Goal: Information Seeking & Learning: Learn about a topic

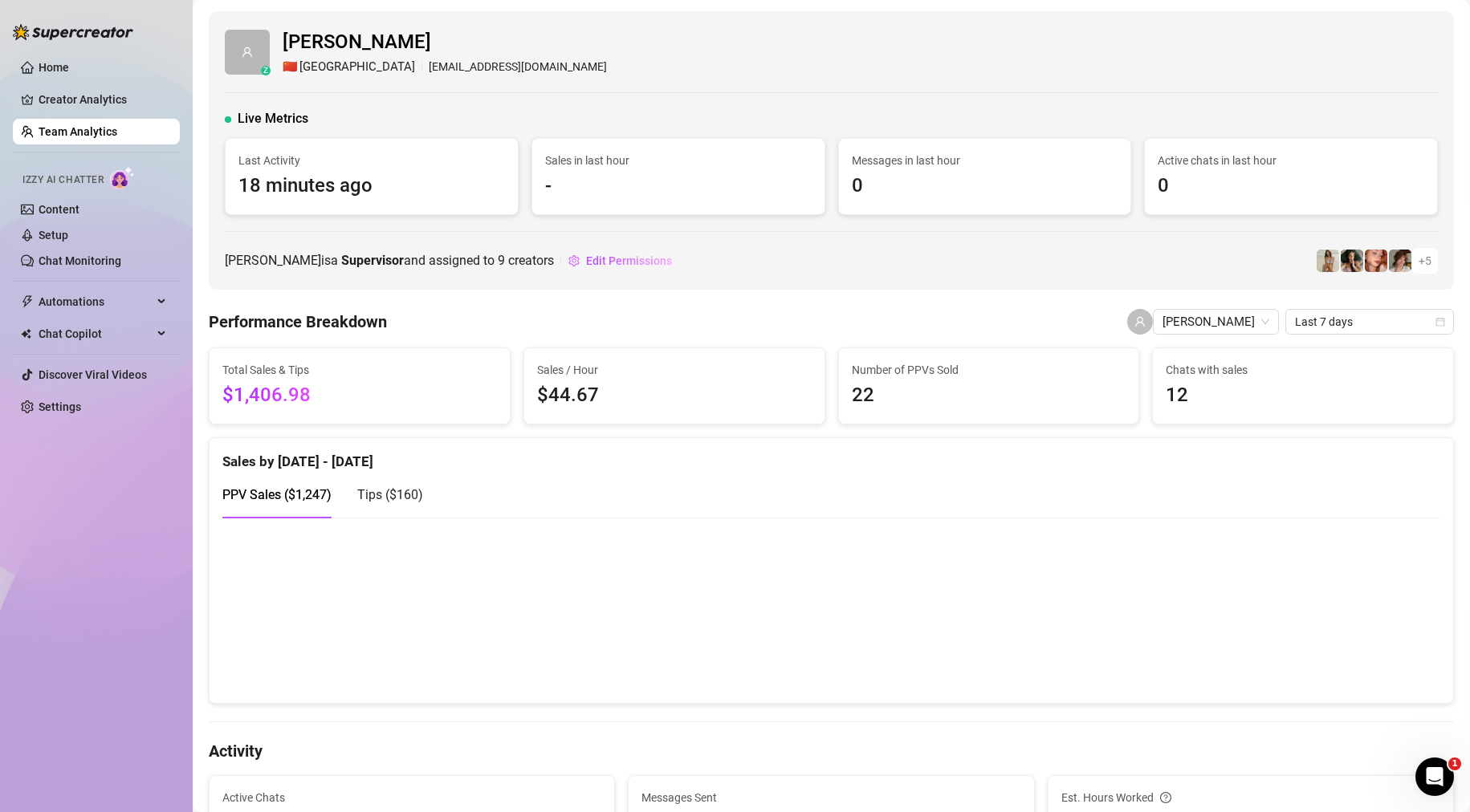
click at [392, 512] on div "Tips ( $160 )" at bounding box center [390, 494] width 66 height 46
click at [305, 493] on span "PPV Sales ( $1,247 )" at bounding box center [277, 495] width 109 height 16
drag, startPoint x: 113, startPoint y: 130, endPoint x: 101, endPoint y: 124, distance: 13.4
click at [113, 130] on link "Team Analytics" at bounding box center [78, 131] width 79 height 13
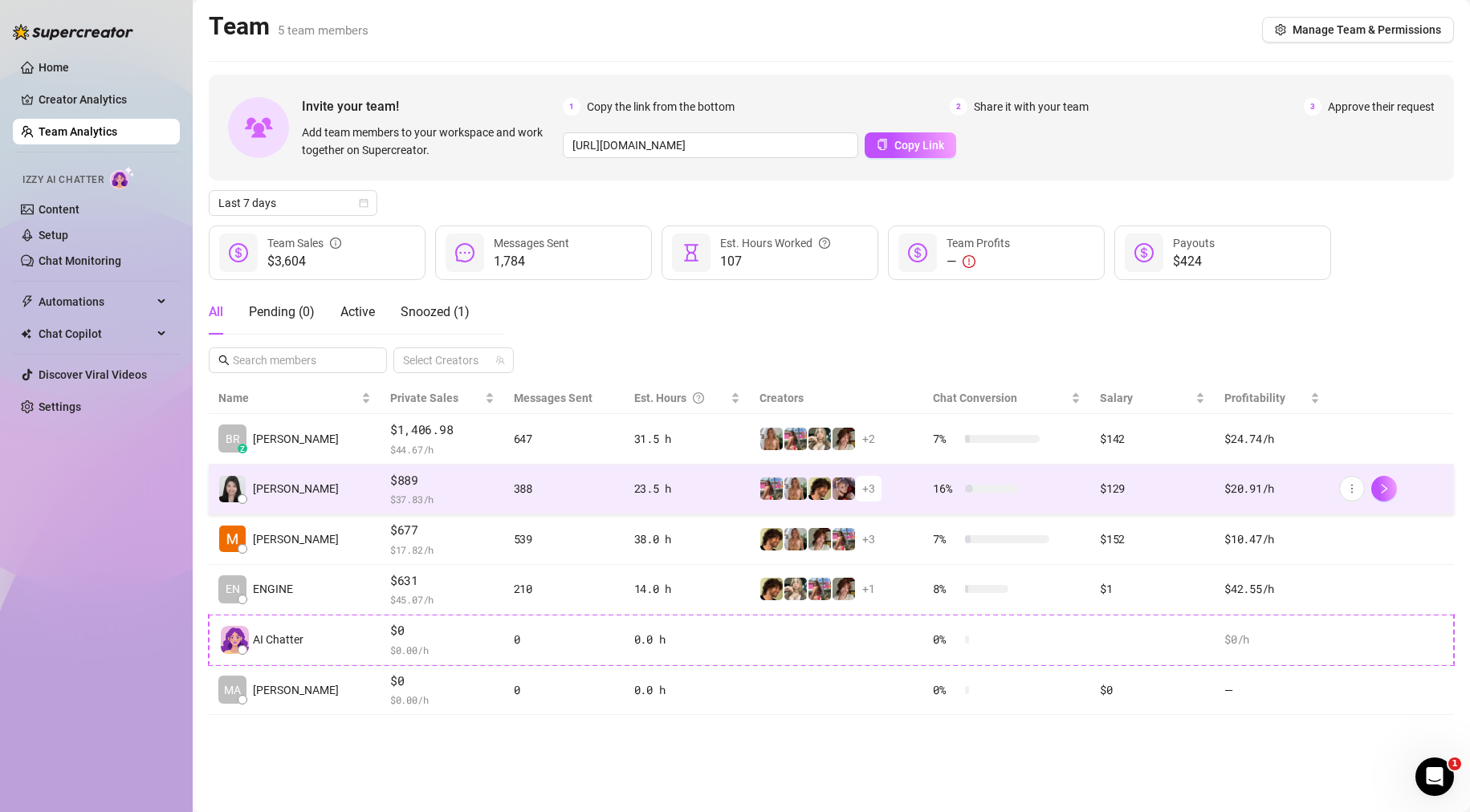
click at [287, 510] on td "Johaina T." at bounding box center [295, 490] width 172 height 51
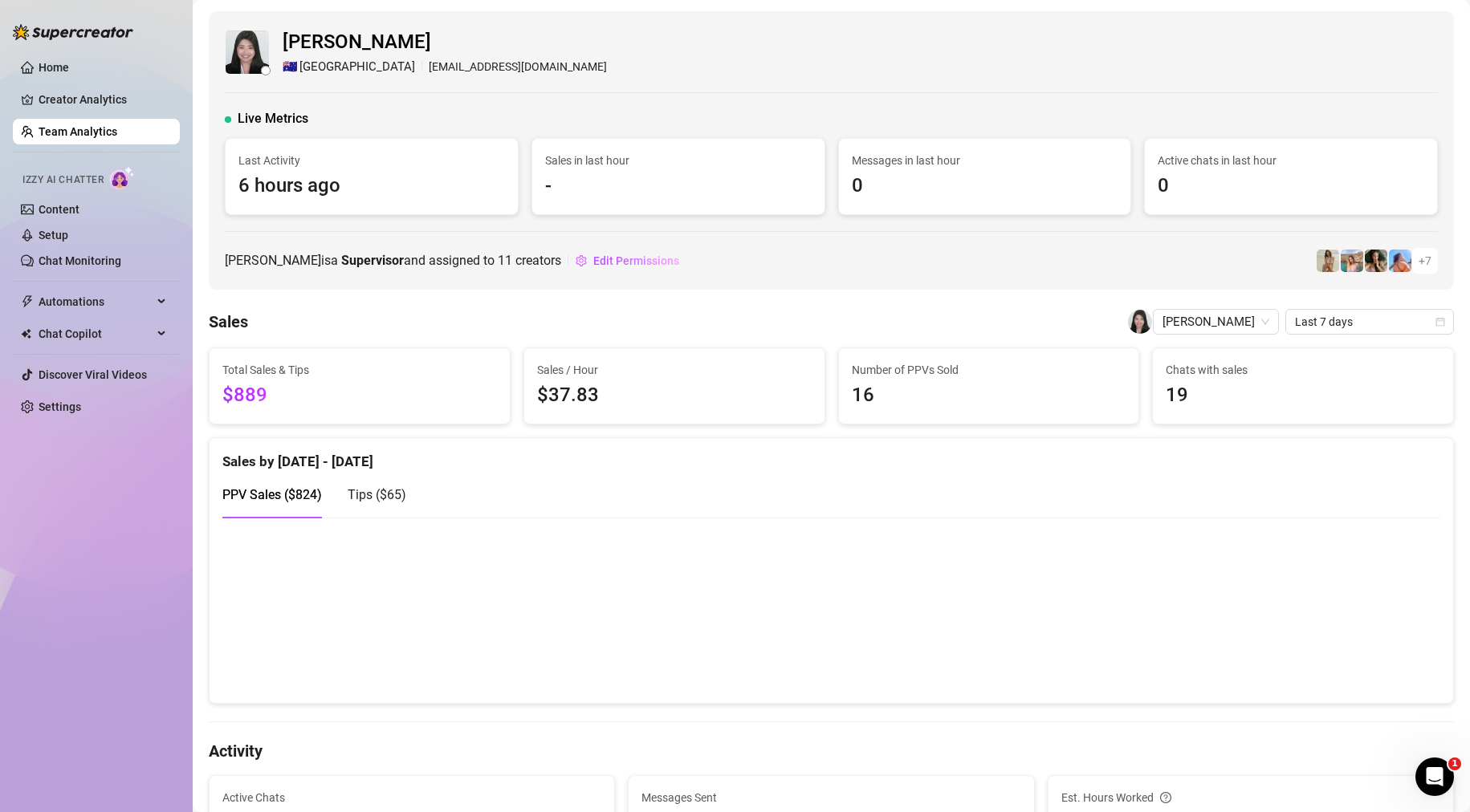
click at [114, 131] on link "Team Analytics" at bounding box center [78, 131] width 79 height 13
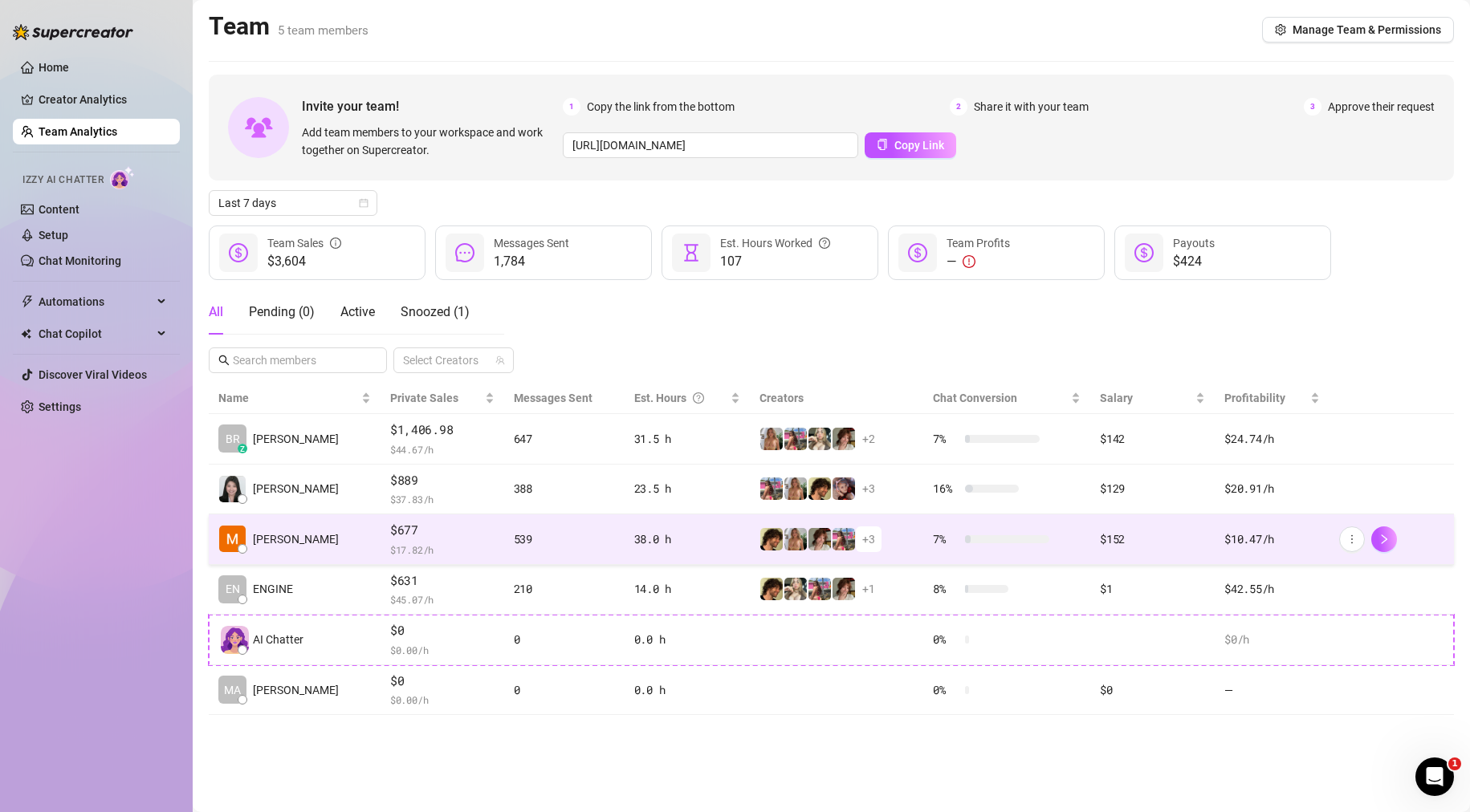
click at [332, 544] on td "Mila E." at bounding box center [295, 540] width 172 height 51
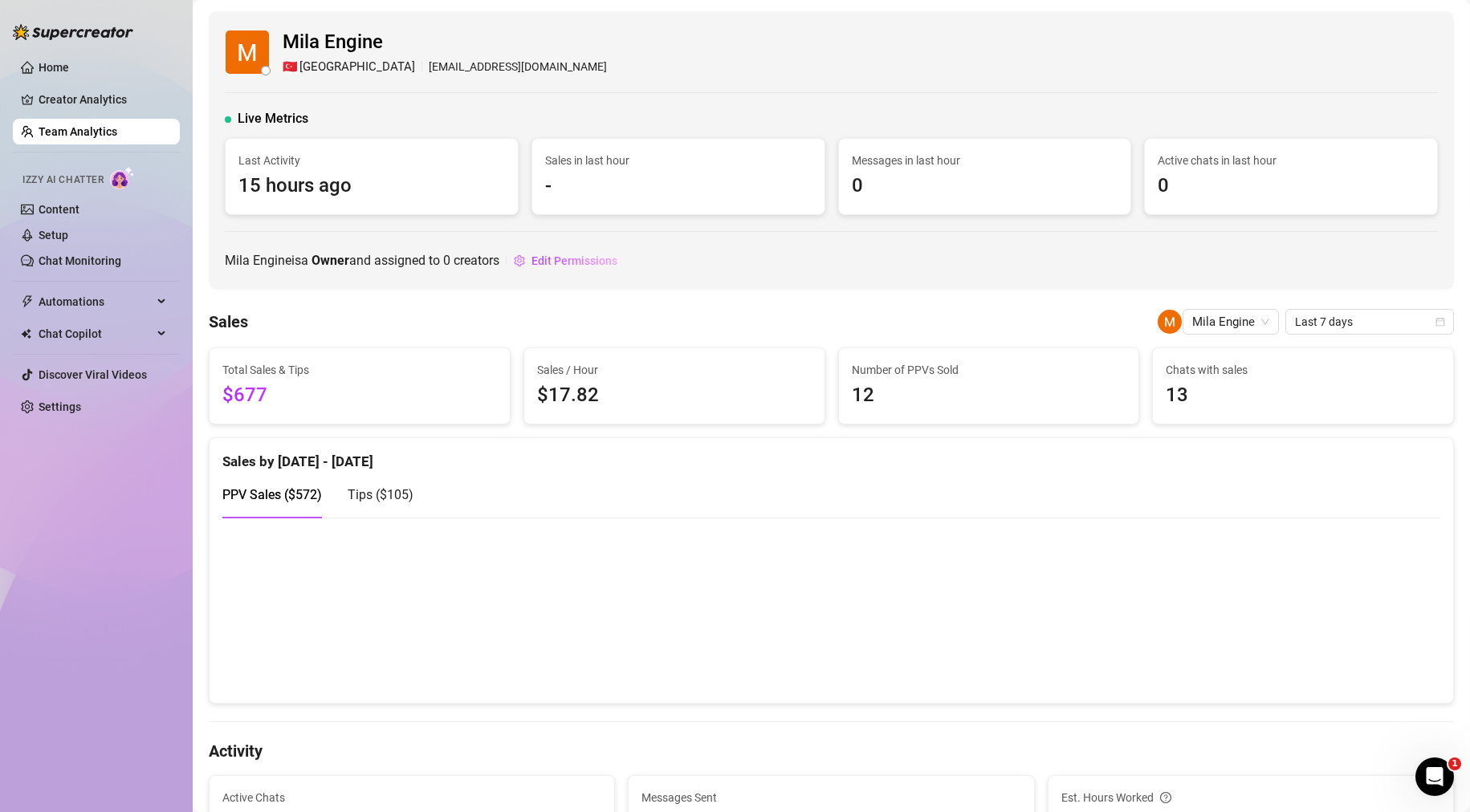
click at [86, 129] on link "Team Analytics" at bounding box center [78, 131] width 79 height 13
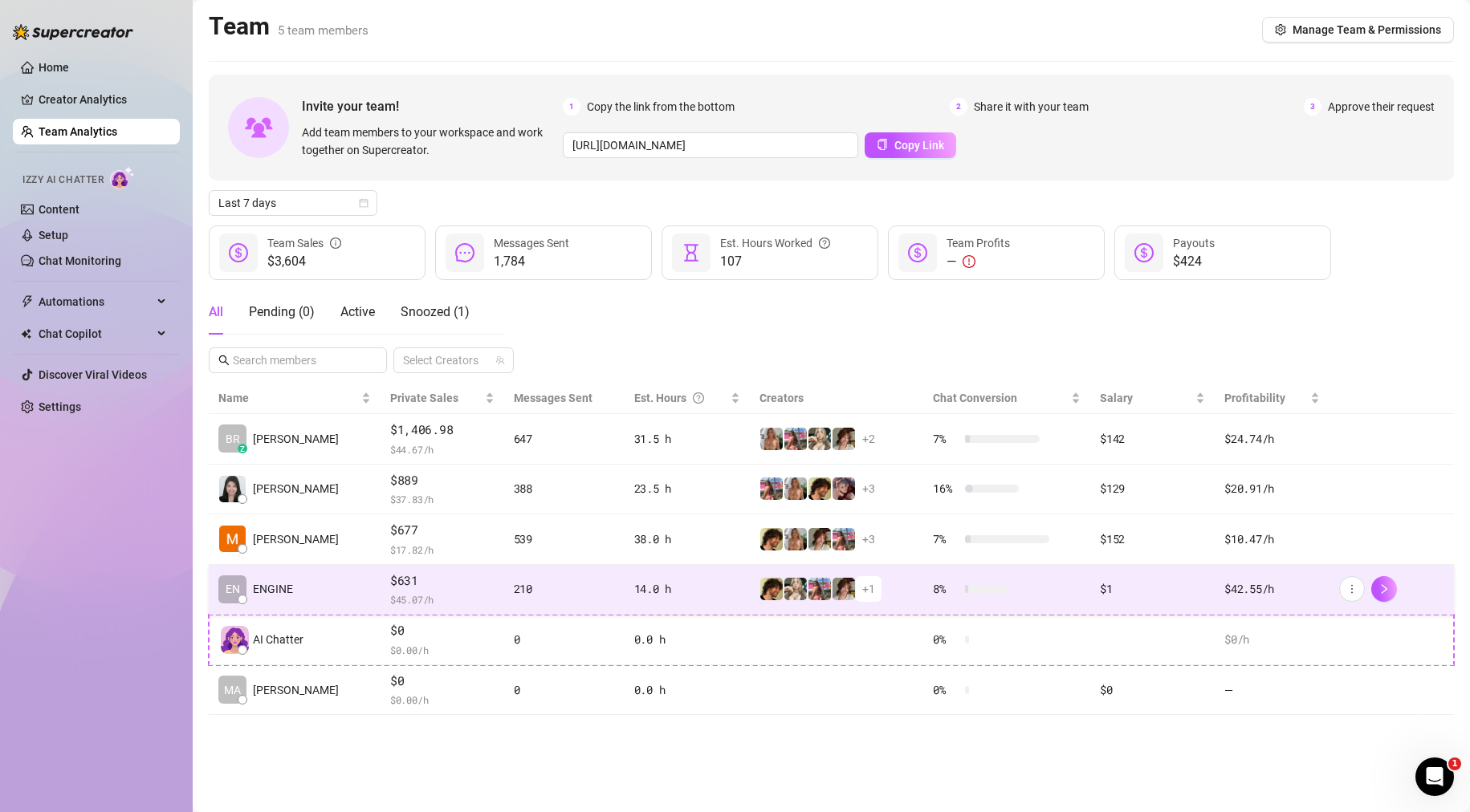
click at [314, 597] on td "EN ENGINE" at bounding box center [295, 590] width 172 height 51
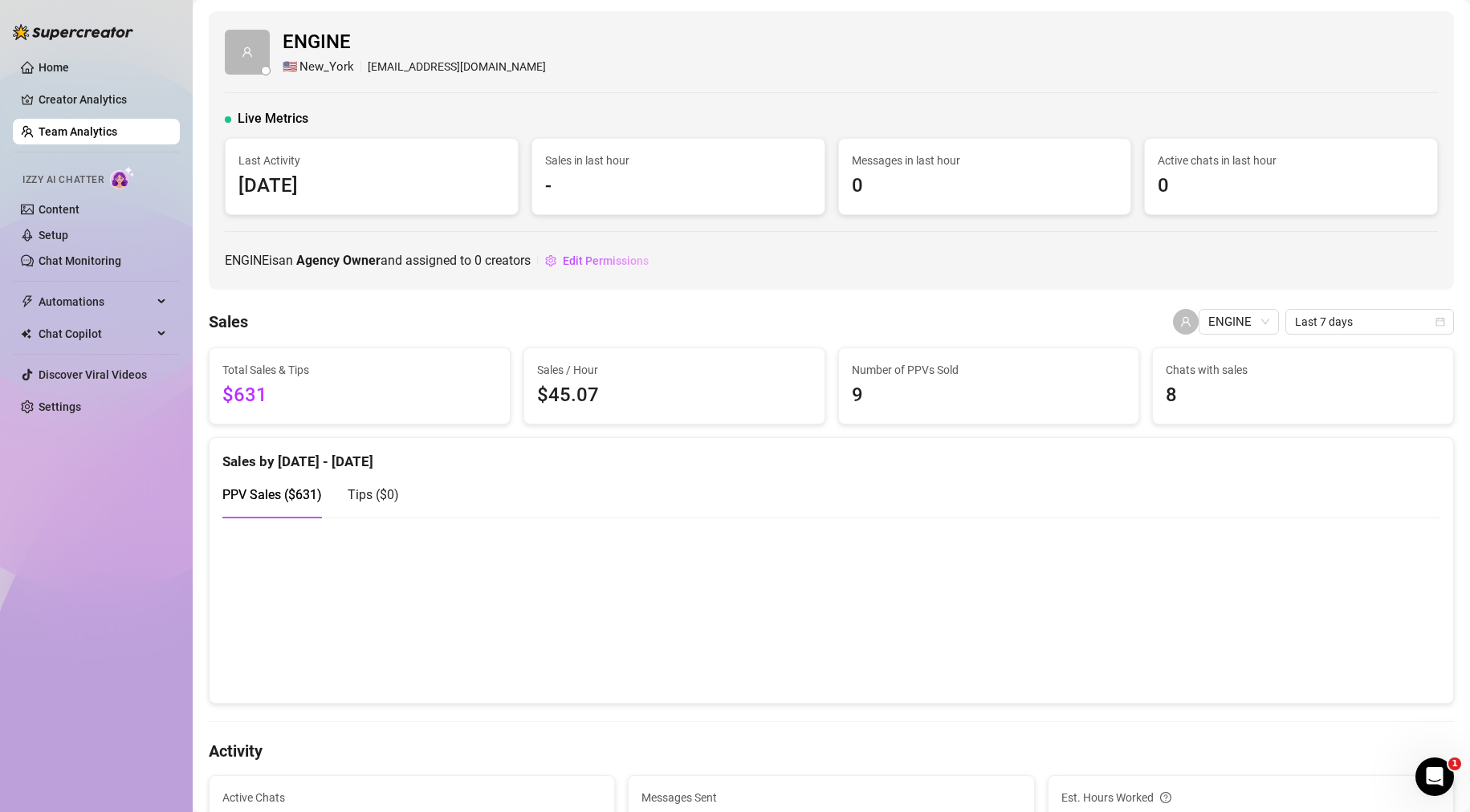
click at [103, 126] on link "Team Analytics" at bounding box center [78, 131] width 79 height 13
